Goal: Task Accomplishment & Management: Manage account settings

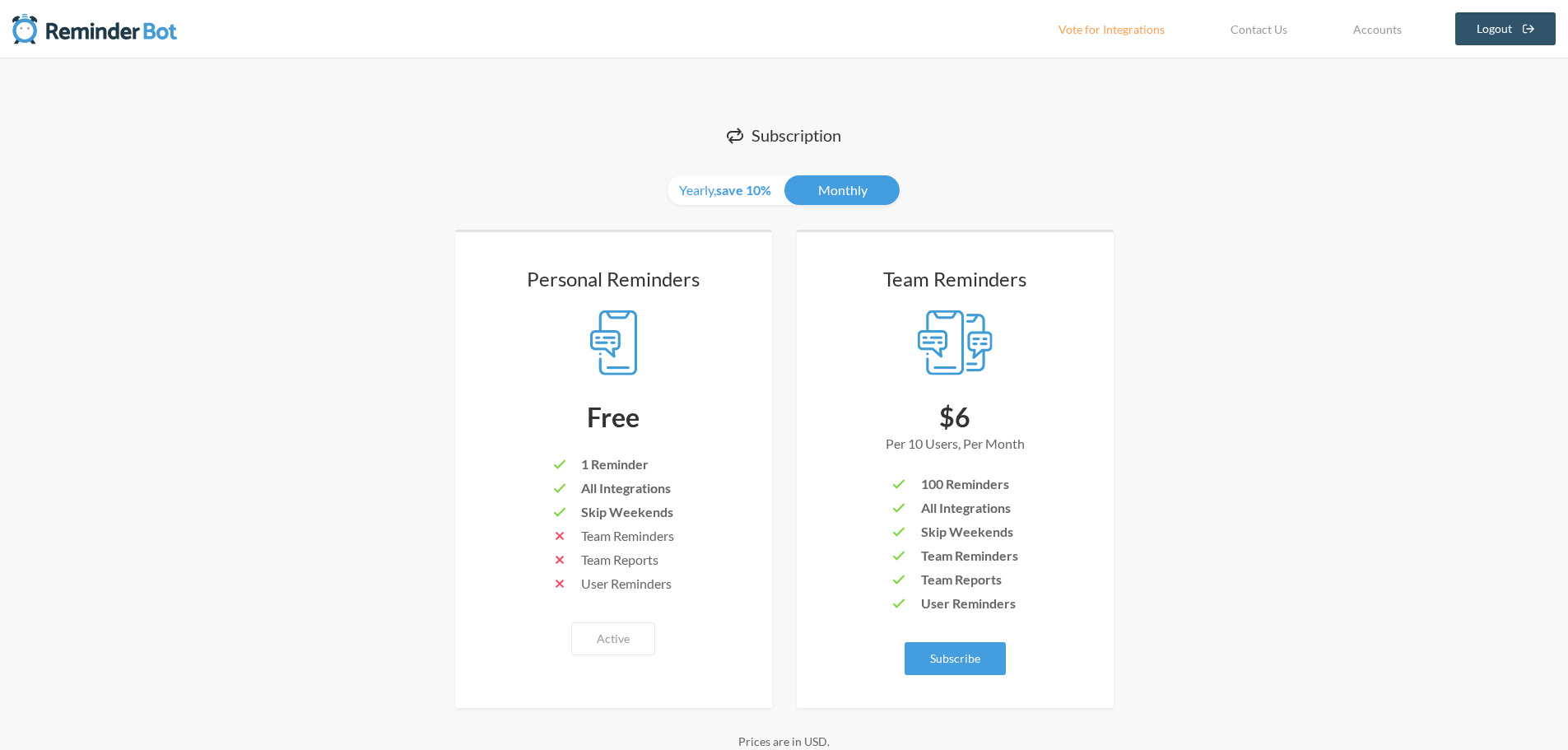
scroll to position [6, 0]
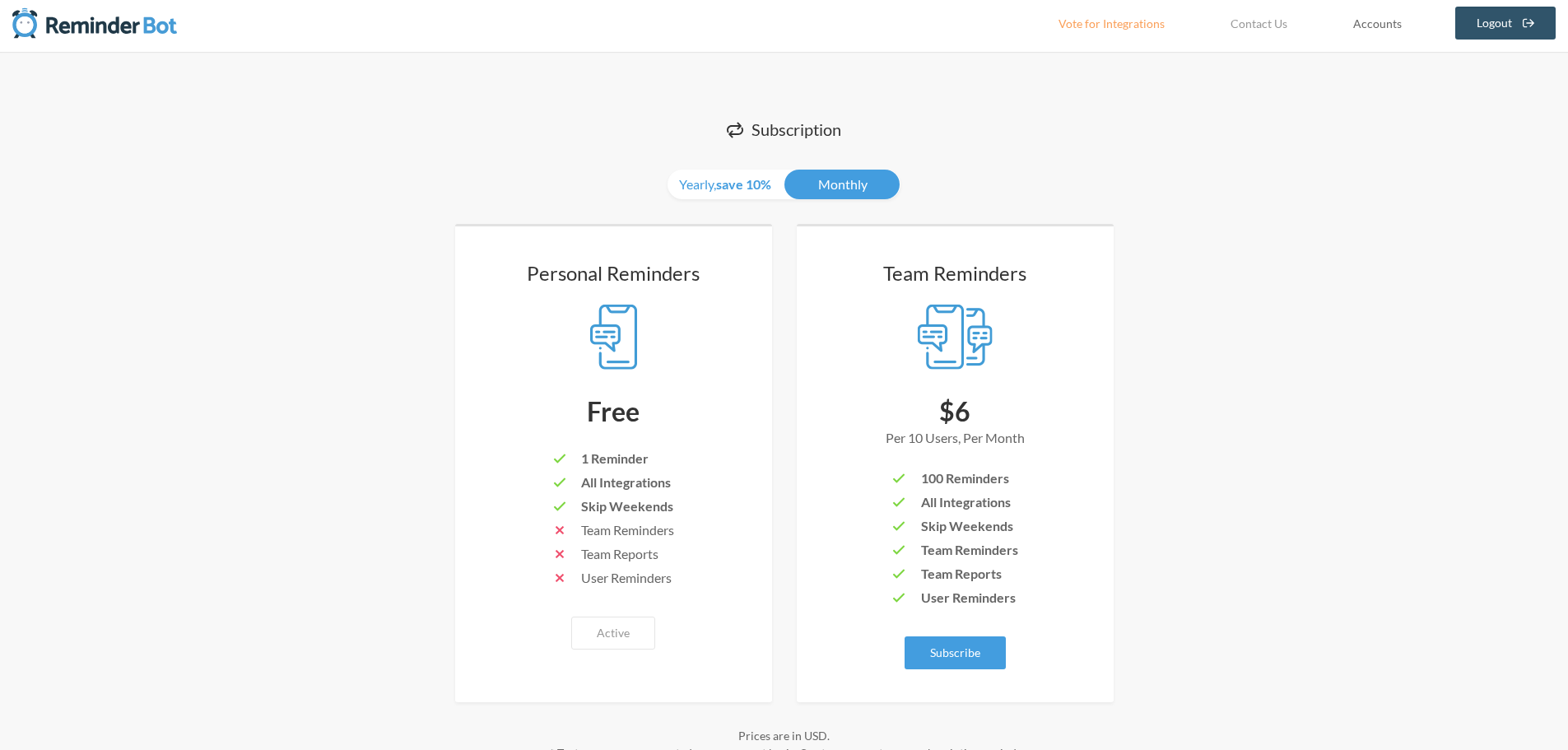
click at [1379, 27] on link "Accounts" at bounding box center [1378, 23] width 90 height 33
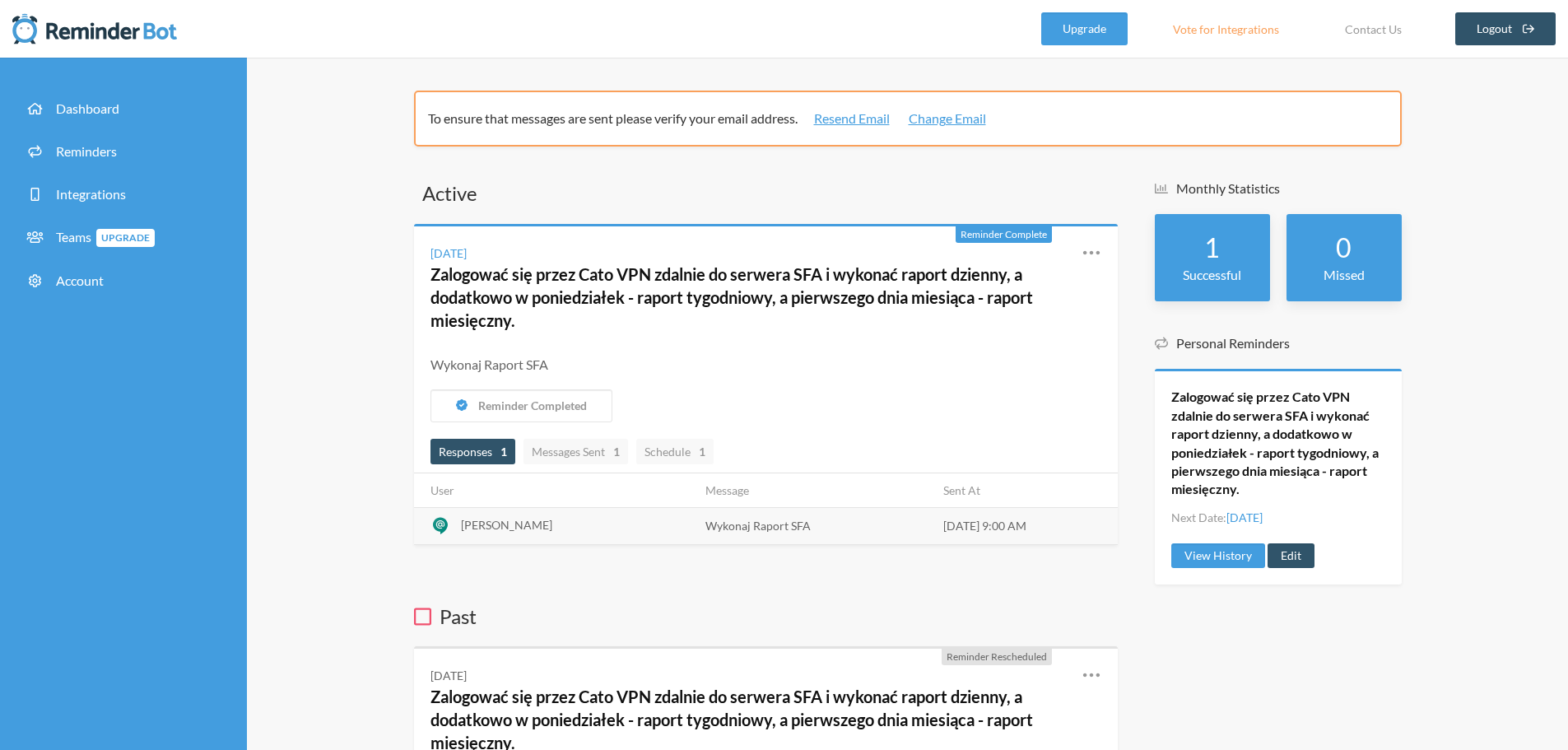
click at [708, 496] on th "Message" at bounding box center [814, 490] width 238 height 35
click at [964, 529] on td "[DATE] 9:00 AM" at bounding box center [1026, 525] width 184 height 37
click at [485, 531] on span "[PERSON_NAME]" at bounding box center [506, 525] width 91 height 14
click at [435, 524] on div at bounding box center [441, 526] width 20 height 20
click at [1098, 254] on icon at bounding box center [1091, 253] width 17 height 4
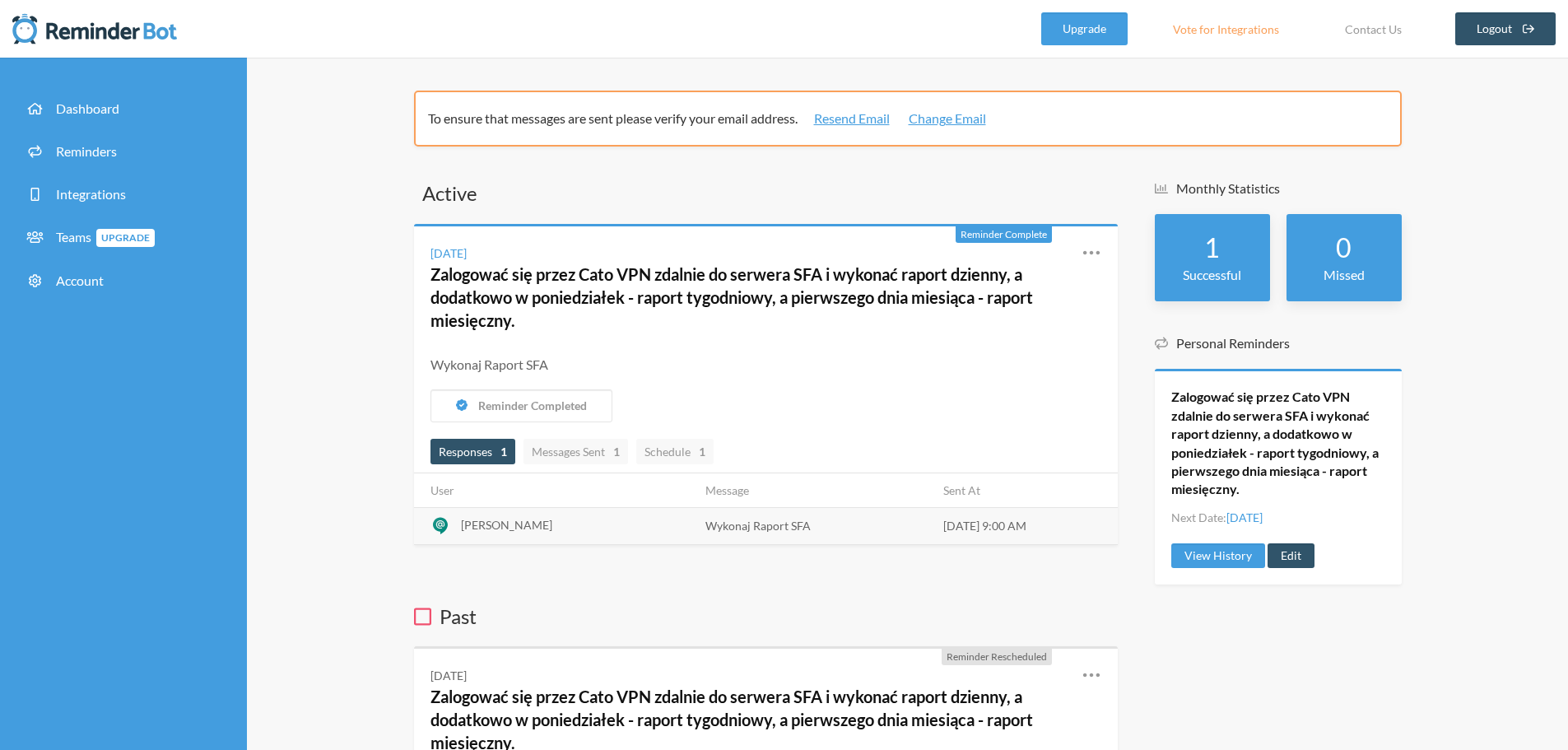
click at [1098, 254] on icon at bounding box center [1091, 253] width 17 height 4
click at [980, 348] on link "Edit" at bounding box center [1018, 348] width 140 height 26
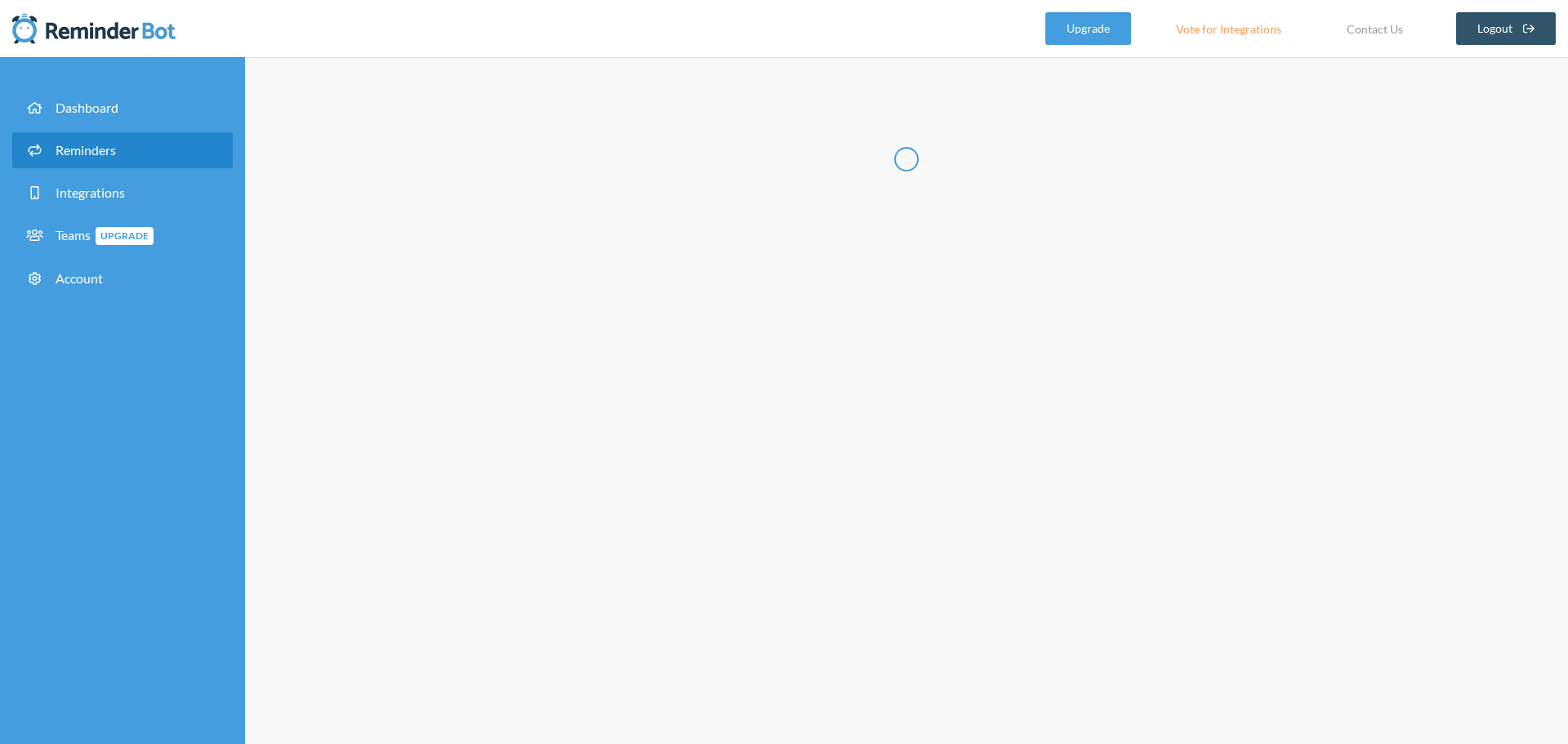
radio input "false"
radio input "true"
type input "Zalogować się przez Cato VPN zdalnie do serwera SFA i wykonać raport dzienny, a…"
checkbox input "true"
select select "09:00:00"
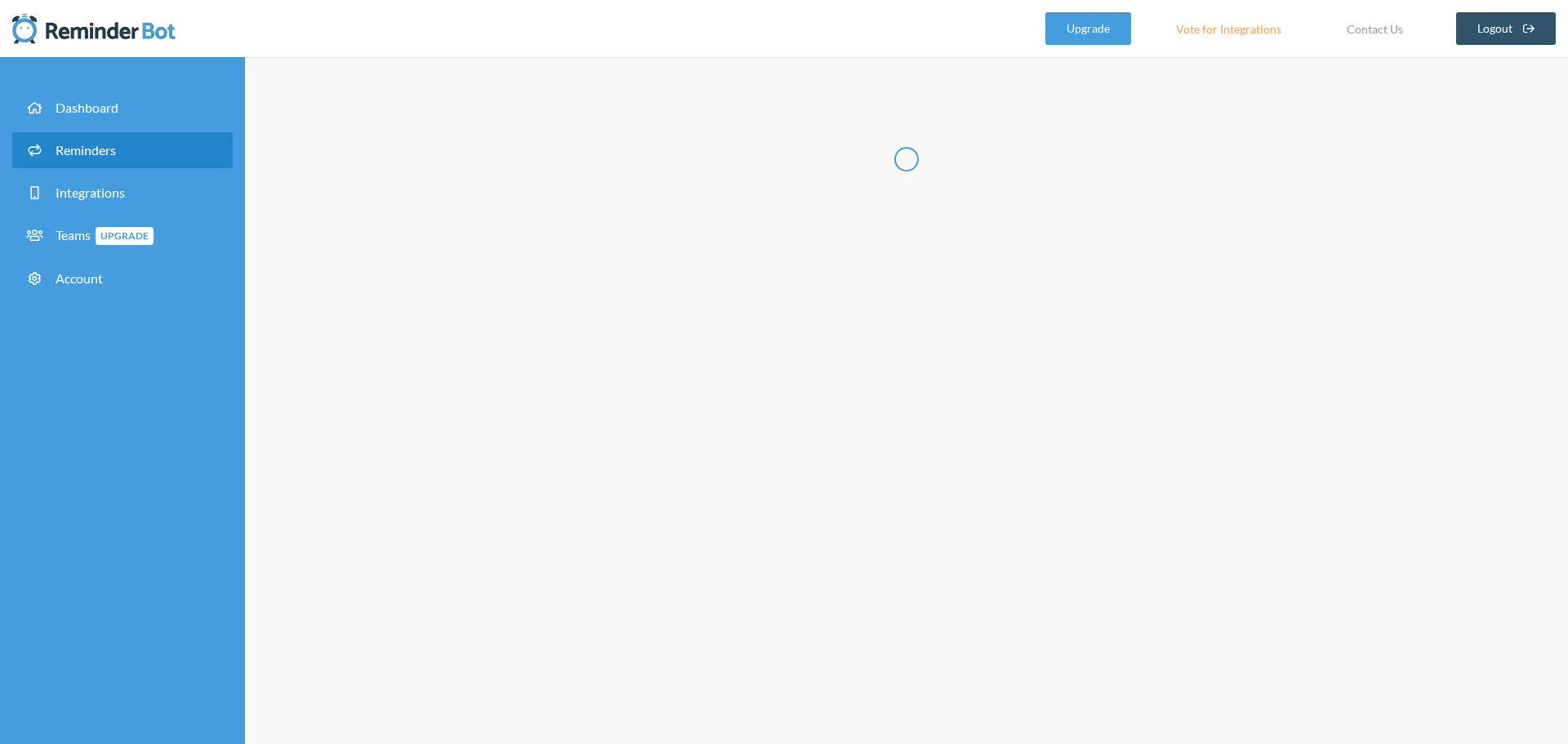
select select "10:00:00"
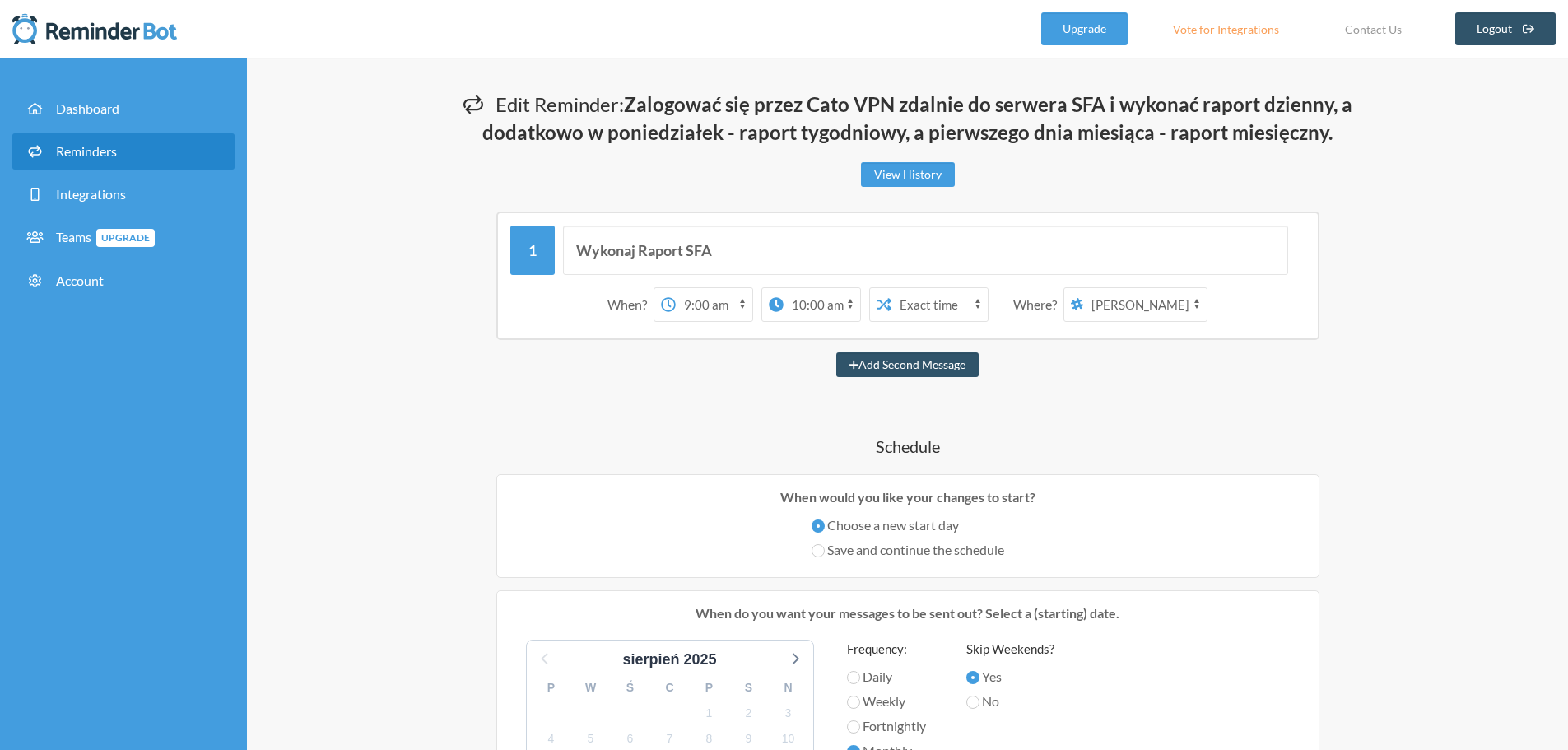
click at [1198, 306] on select "[PERSON_NAME] Carlsberg - Helpdesk SFA Helpdesk" at bounding box center [1145, 304] width 124 height 33
select select "spaces/AAAAvULlX5k"
click at [1085, 288] on select "[PERSON_NAME] Carlsberg - Helpdesk SFA Helpdesk" at bounding box center [1145, 304] width 124 height 33
click at [691, 307] on select "12:00 am 12:15 am 12:30 am 12:45 am 1:00 am 1:15 am 1:30 am 1:45 am 2:00 am 2:1…" at bounding box center [713, 304] width 76 height 33
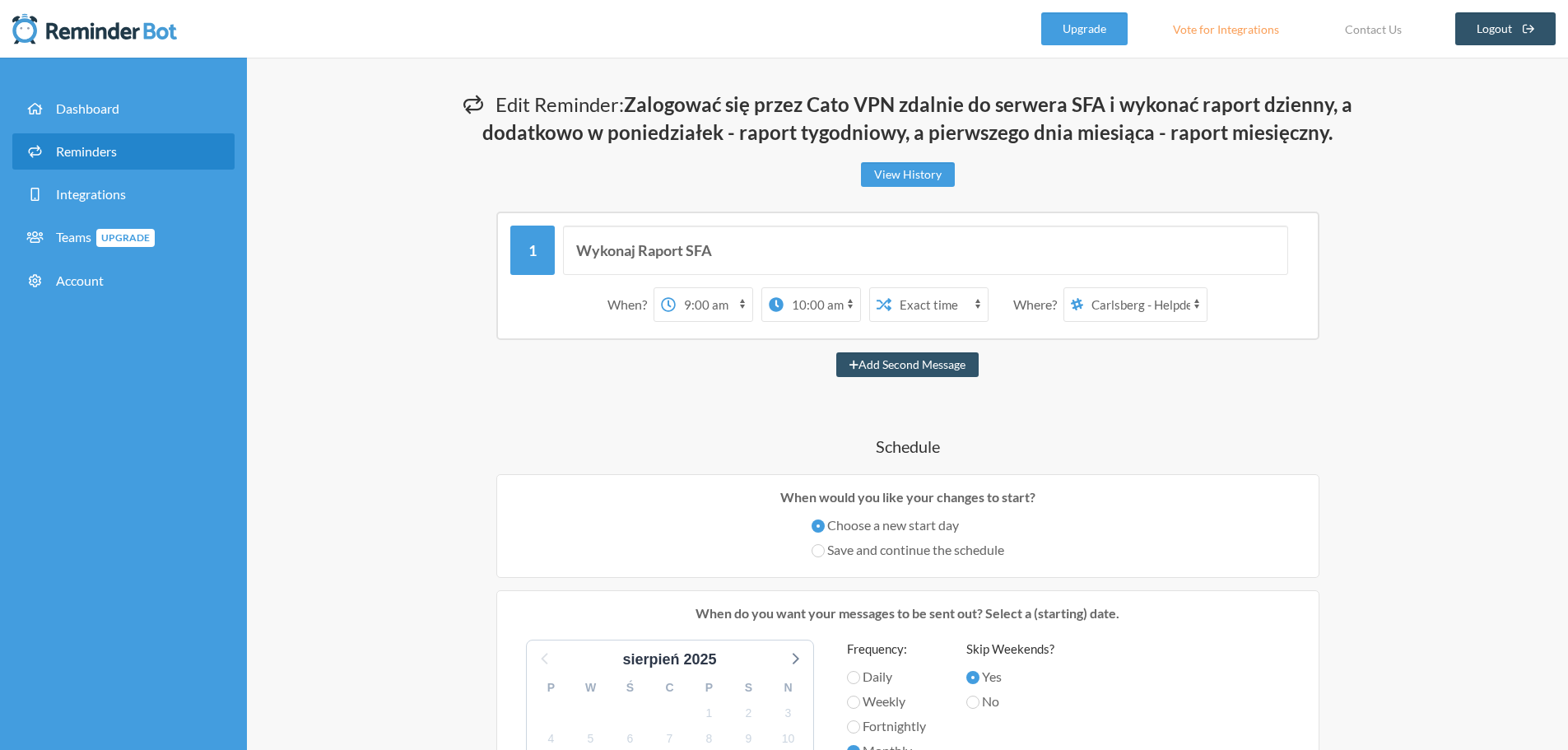
select select "09:30:00"
click at [676, 288] on select "12:00 am 12:15 am 12:30 am 12:45 am 1:00 am 1:15 am 1:30 am 1:45 am 2:00 am 2:1…" at bounding box center [713, 304] width 76 height 33
click at [794, 412] on div "Wykonaj Raport SFA When? 12:00 am 12:15 am 12:30 am 12:45 am 1:00 am 1:15 am 1:…" at bounding box center [907, 764] width 988 height 1105
click at [1098, 392] on div "Wykonaj Raport SFA When? 12:00 am 12:15 am 12:30 am 12:45 am 1:00 am 1:15 am 1:…" at bounding box center [907, 764] width 988 height 1105
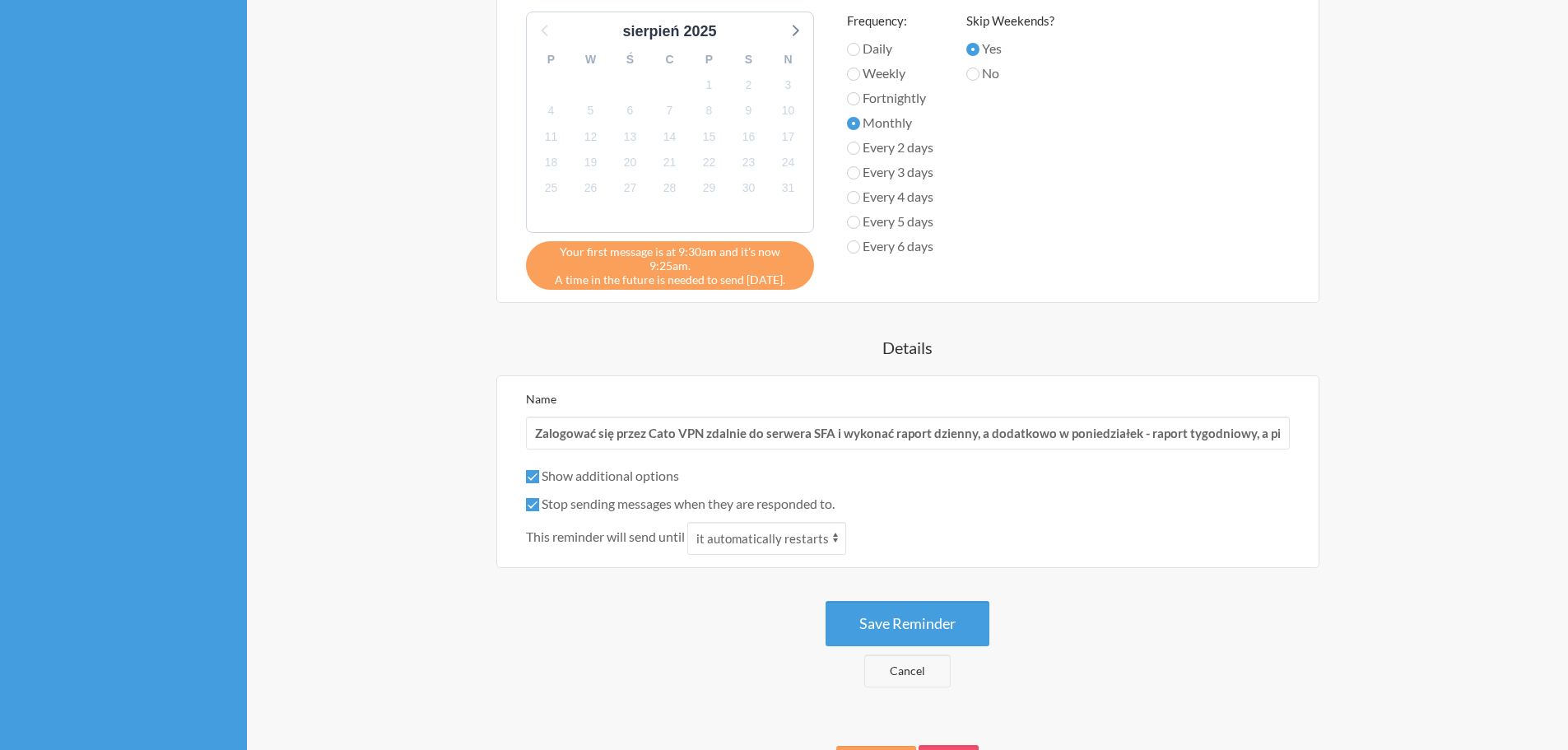
scroll to position [724, 0]
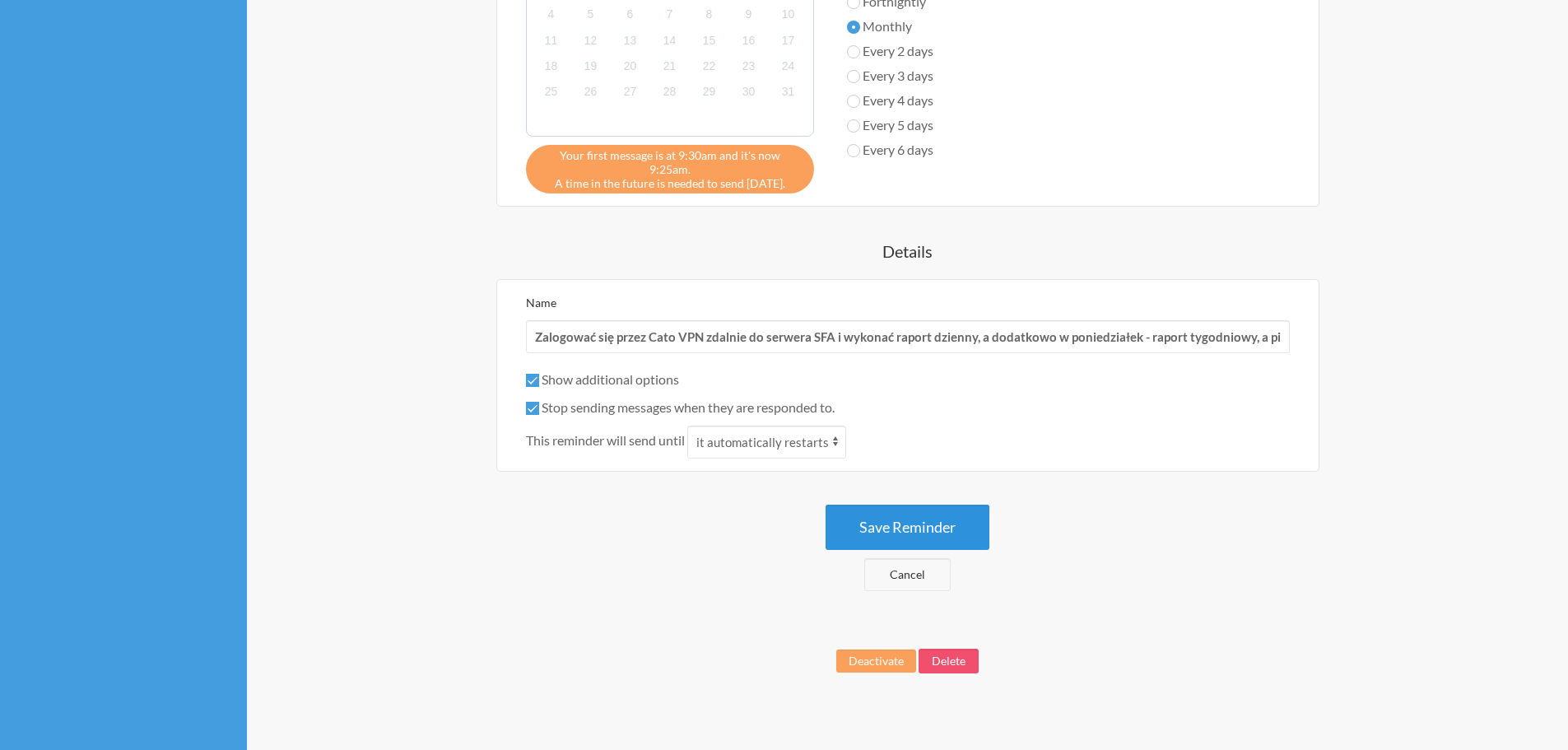
click at [918, 516] on button "Save Reminder" at bounding box center [907, 528] width 163 height 46
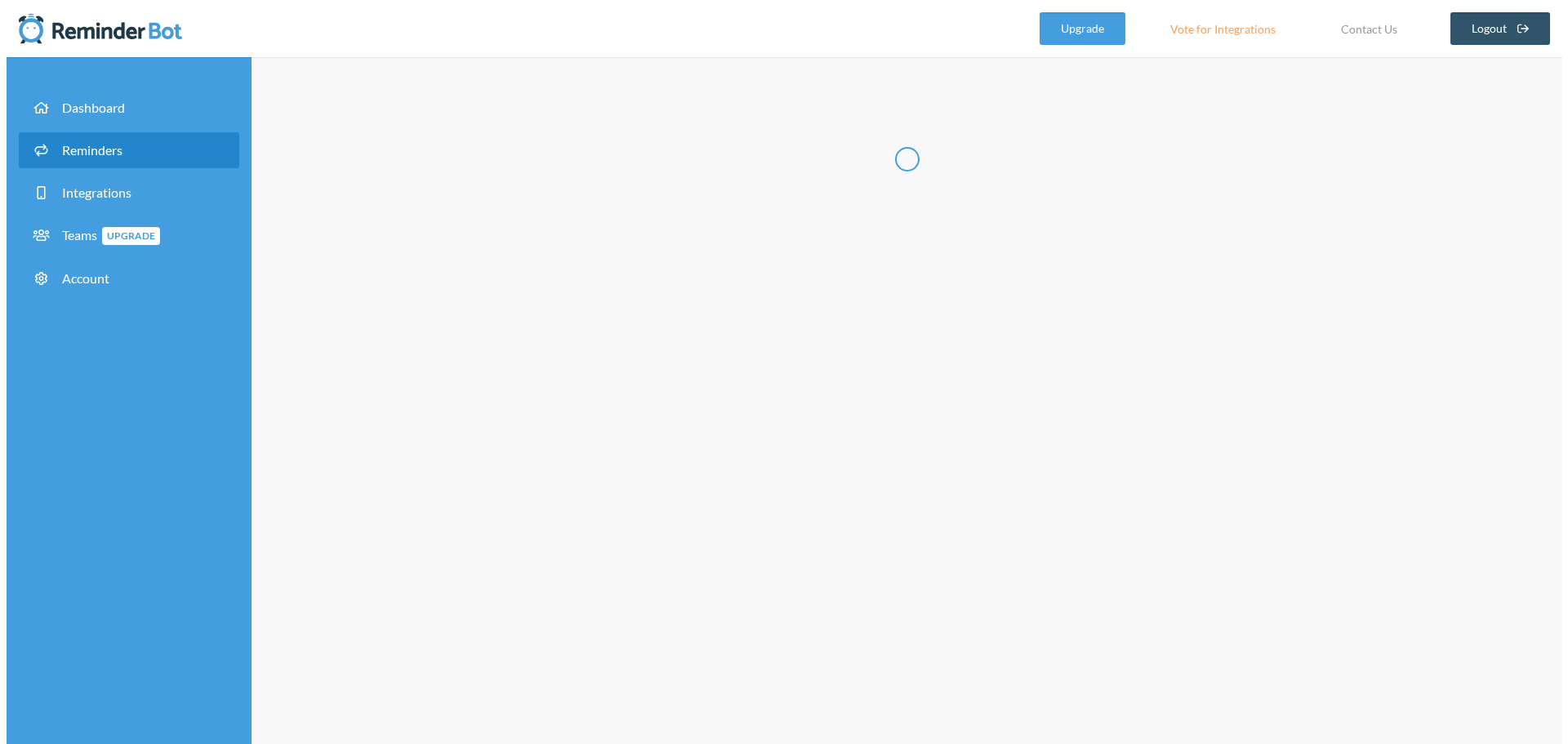
scroll to position [0, 0]
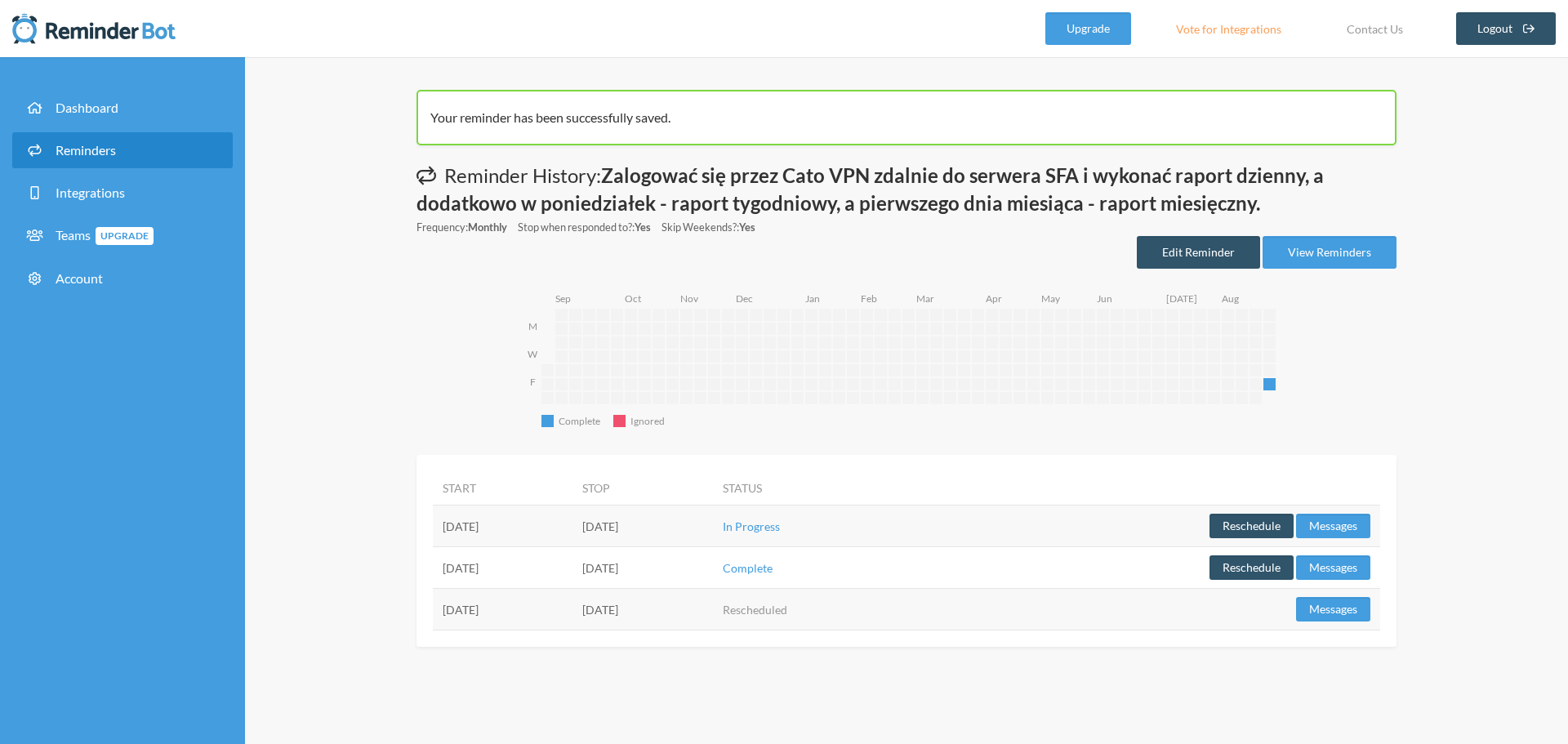
click at [1437, 589] on div "Your reminder has been successfully saved. Messages are not sending from this d…" at bounding box center [906, 400] width 1323 height 687
click at [1448, 346] on div "Your reminder has been successfully saved. Messages are not sending from this d…" at bounding box center [906, 400] width 1323 height 687
